Goal: Communication & Community: Ask a question

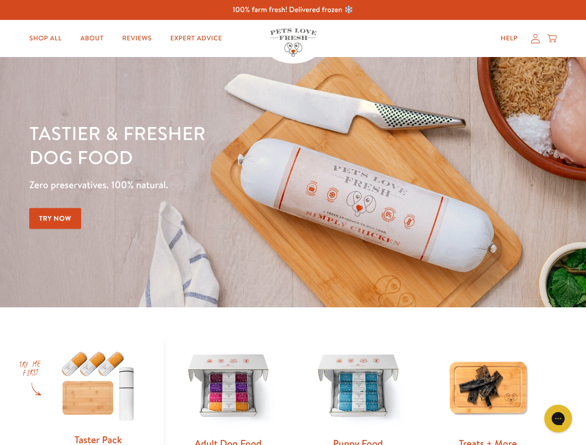
click at [293, 223] on div "Tastier & fresher dog food Zero preservatives. 100% natural. Try Now" at bounding box center [205, 182] width 352 height 122
click at [558, 419] on icon "Gorgias live chat" at bounding box center [557, 418] width 9 height 9
